Goal: Task Accomplishment & Management: Manage account settings

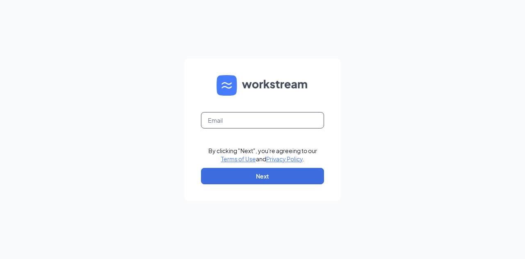
type input "andres@lascasuelasnuevas.com"
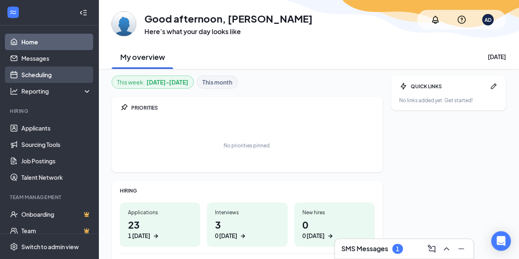
click at [60, 74] on link "Scheduling" at bounding box center [56, 74] width 70 height 16
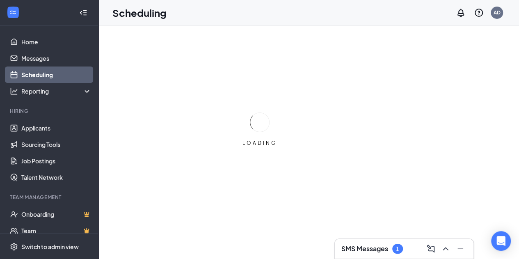
click at [83, 12] on icon "Collapse" at bounding box center [84, 12] width 3 height 5
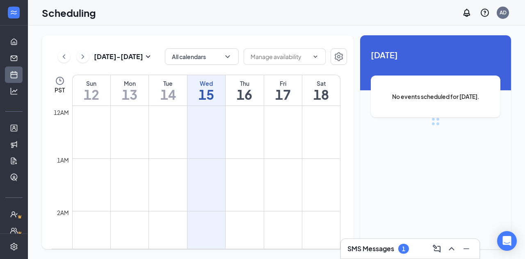
scroll to position [403, 0]
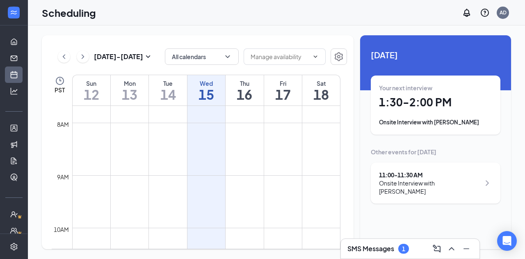
click at [408, 244] on div "SMS Messages 1" at bounding box center [379, 249] width 62 height 10
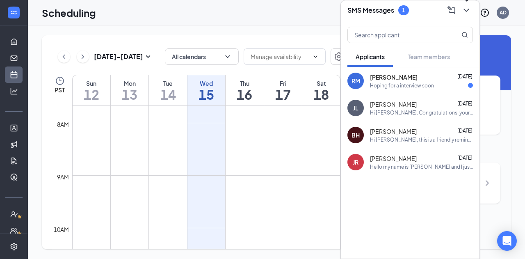
click at [467, 10] on icon "ChevronDown" at bounding box center [466, 10] width 5 height 3
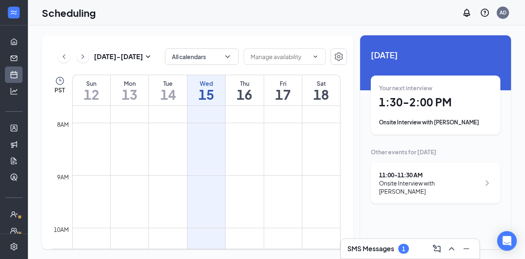
click at [449, 175] on div "11:00 - 11:30 AM" at bounding box center [429, 175] width 101 height 8
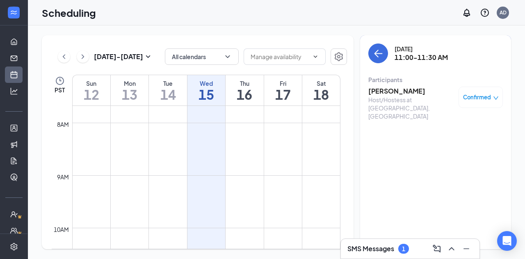
click at [387, 91] on h3 "[PERSON_NAME]" at bounding box center [412, 91] width 86 height 9
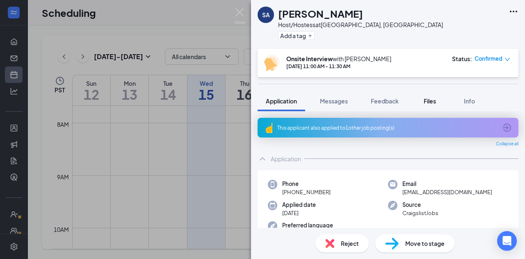
click at [426, 103] on span "Files" at bounding box center [430, 100] width 12 height 7
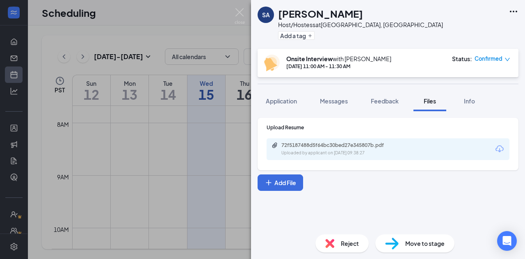
click at [496, 150] on icon "Download" at bounding box center [500, 148] width 8 height 7
